Goal: Task Accomplishment & Management: Check status

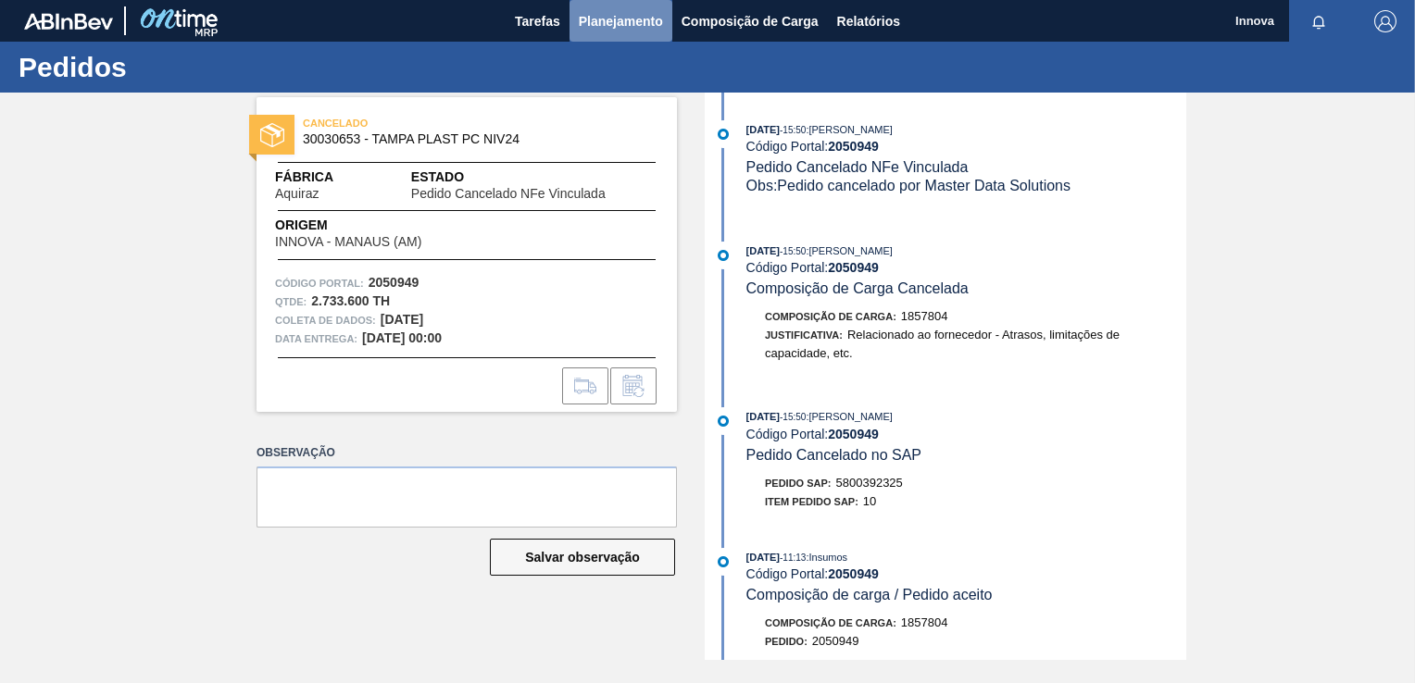
click at [596, 6] on button "Planejamento" at bounding box center [620, 21] width 103 height 42
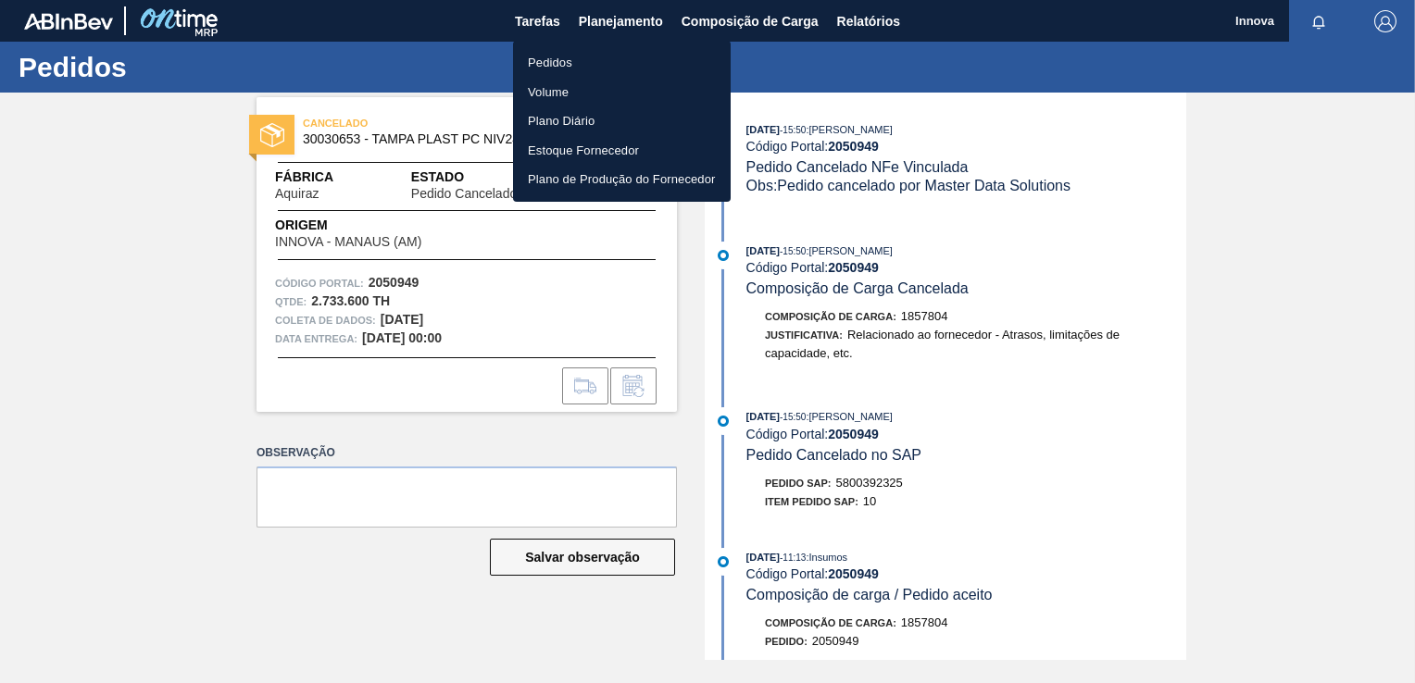
click at [558, 61] on li "Pedidos" at bounding box center [622, 63] width 218 height 30
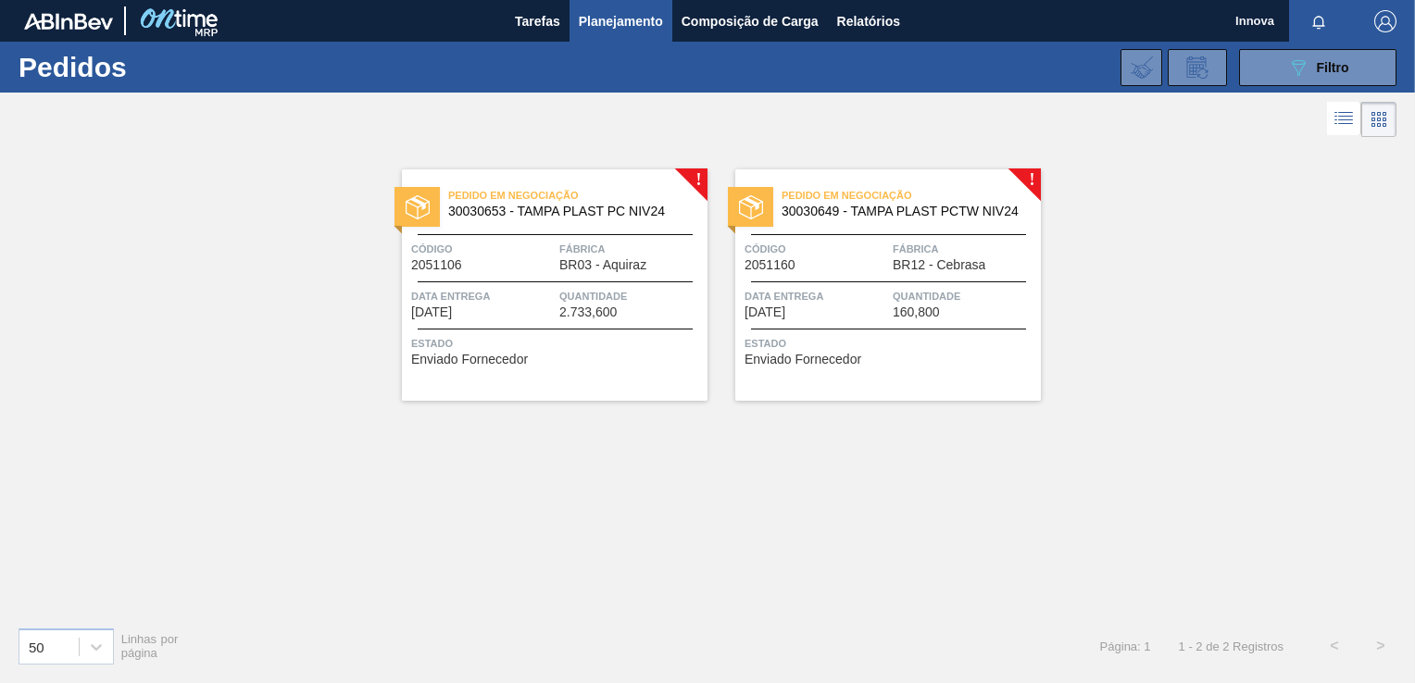
click at [544, 319] on div "Pedido em Negociação 30030653 - TAMPA PLAST PC NIV24 Código 2051106 Fábrica BR0…" at bounding box center [555, 284] width 306 height 231
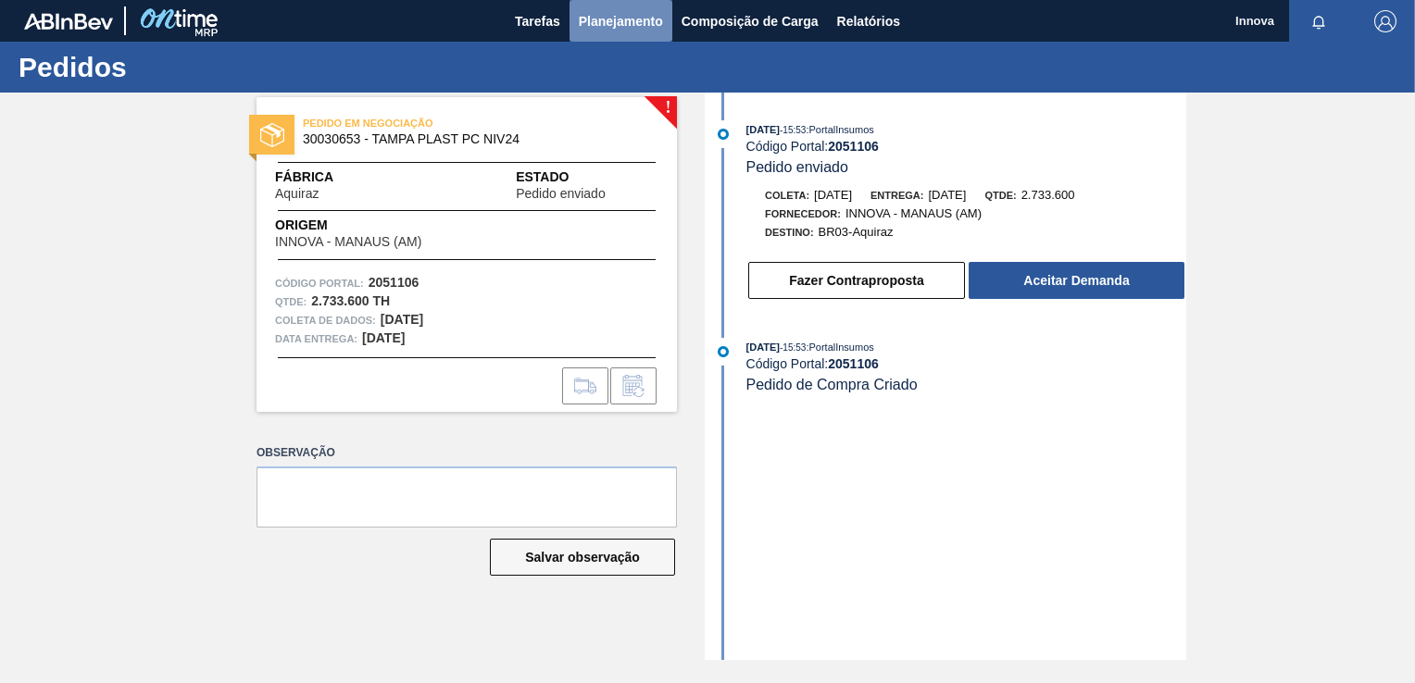
click at [608, 19] on span "Planejamento" at bounding box center [621, 21] width 84 height 22
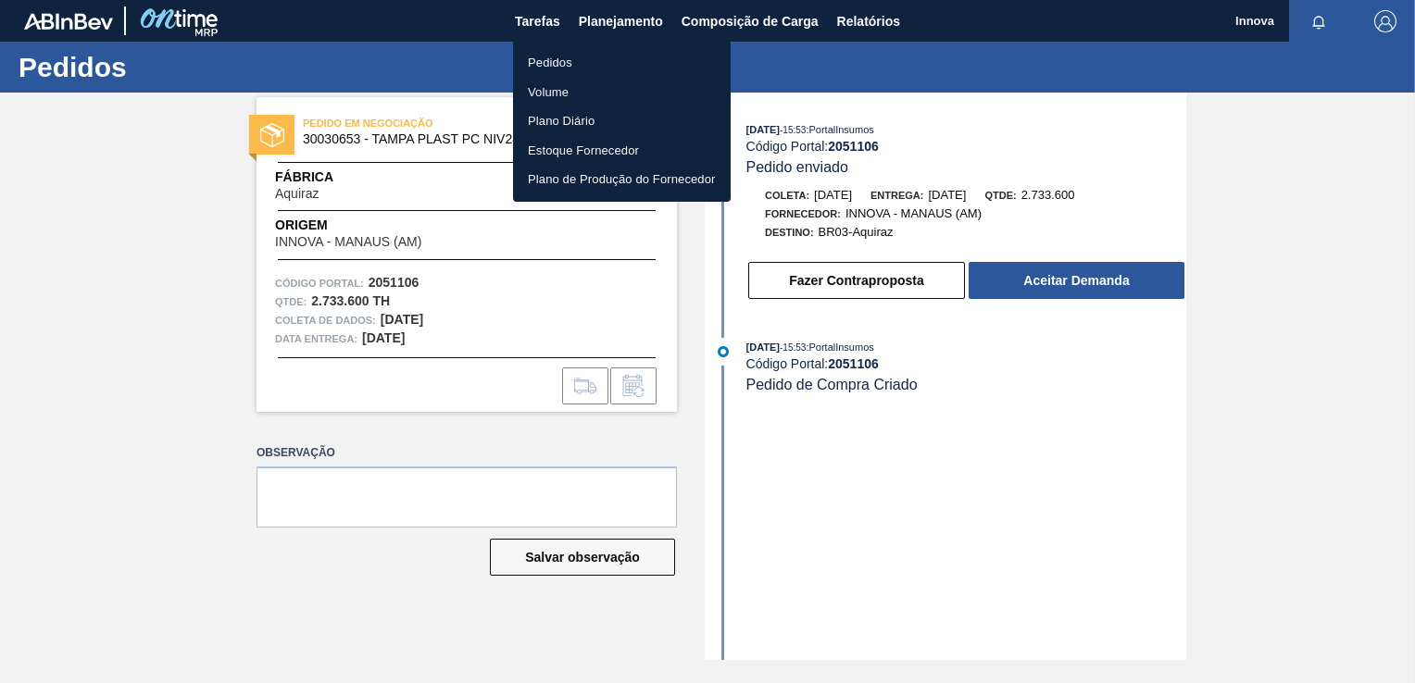
click at [549, 69] on li "Pedidos" at bounding box center [622, 63] width 218 height 30
